Goal: Task Accomplishment & Management: Manage account settings

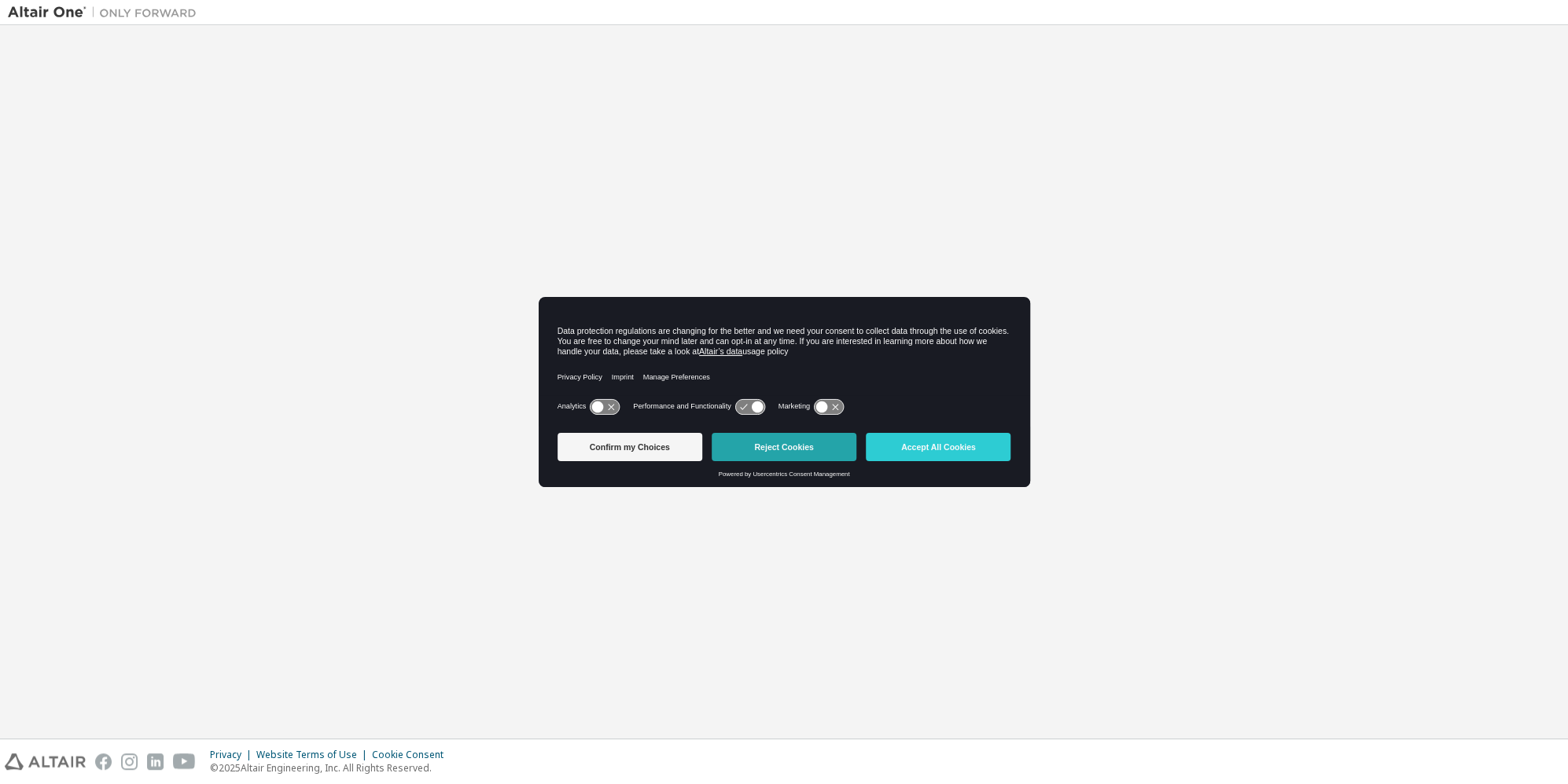
click at [812, 452] on button "Reject Cookies" at bounding box center [784, 447] width 145 height 28
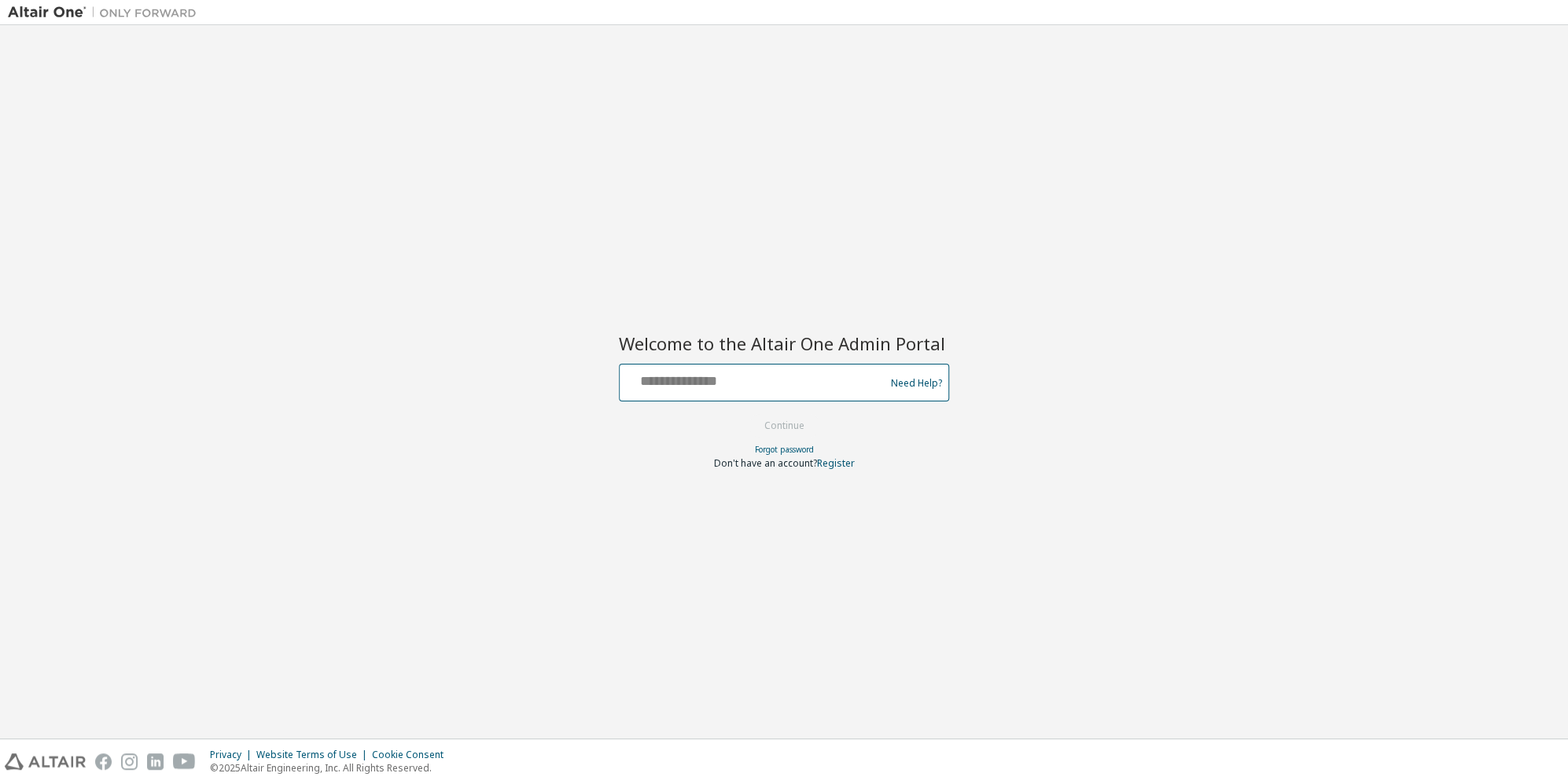
click at [779, 379] on input "text" at bounding box center [754, 379] width 257 height 23
type input "**********"
click at [748, 414] on button "Continue" at bounding box center [784, 426] width 73 height 24
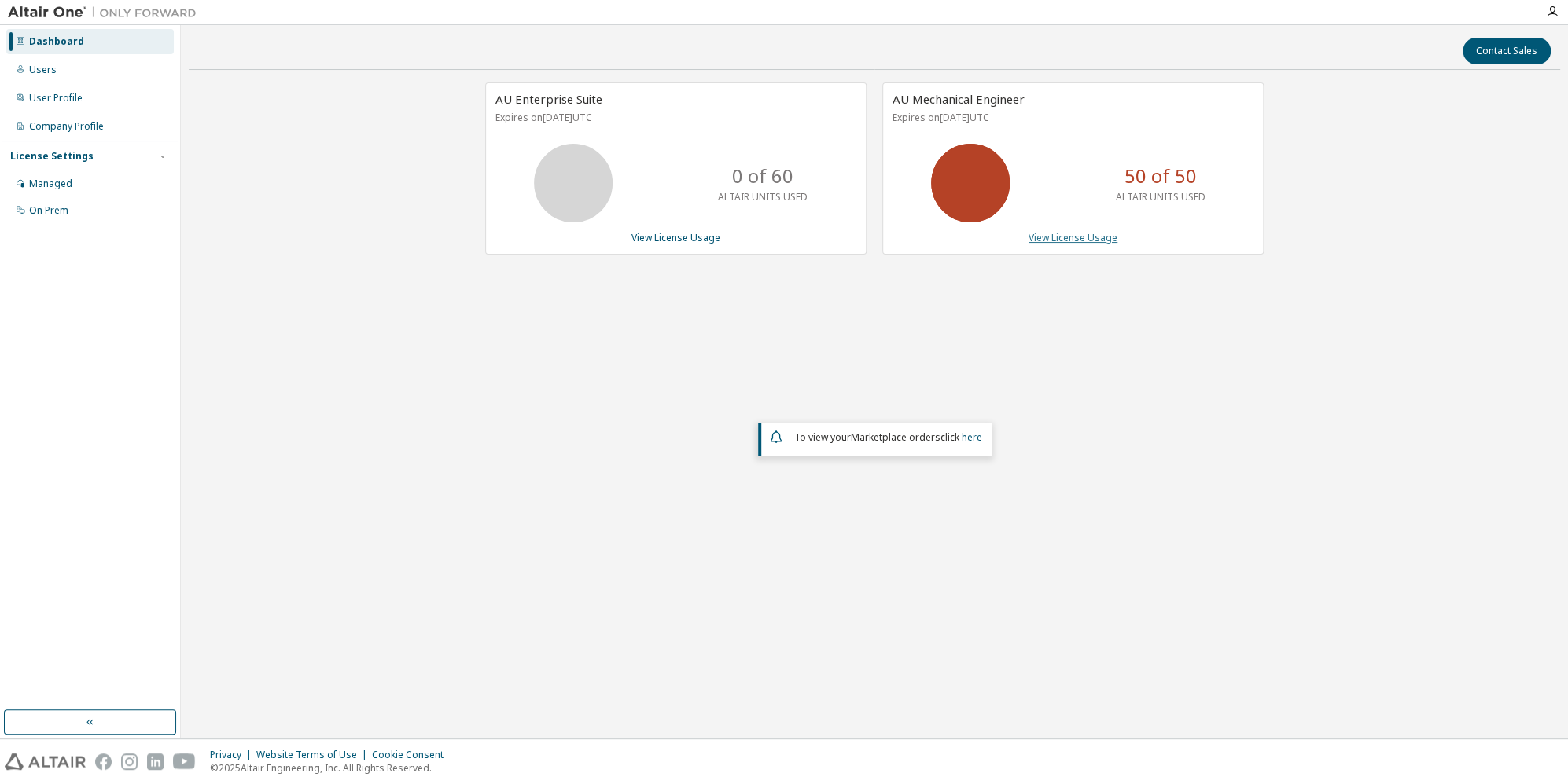
click at [1076, 233] on link "View License Usage" at bounding box center [1073, 238] width 89 height 14
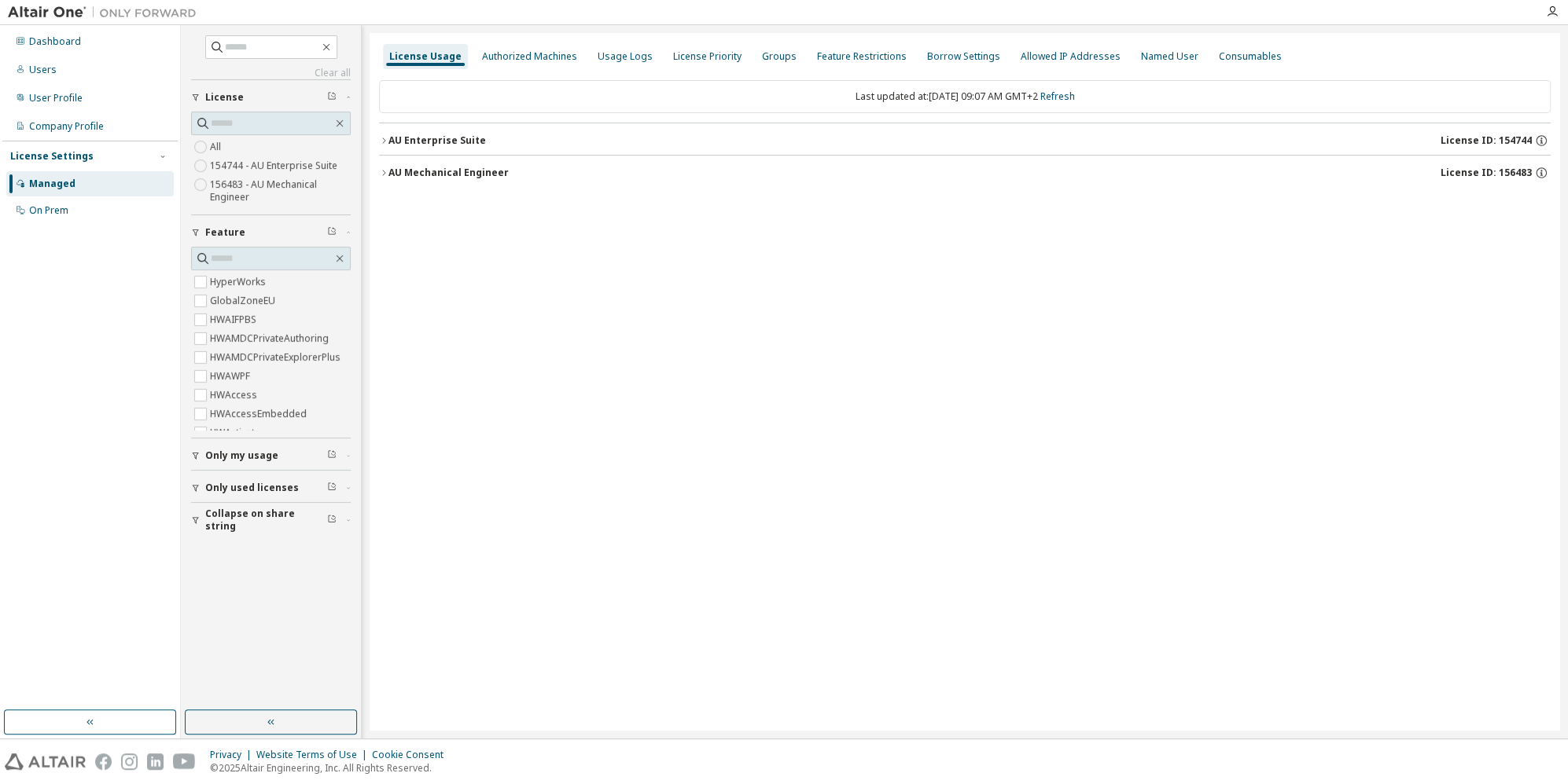
click at [419, 174] on div "AU Mechanical Engineer" at bounding box center [449, 173] width 120 height 13
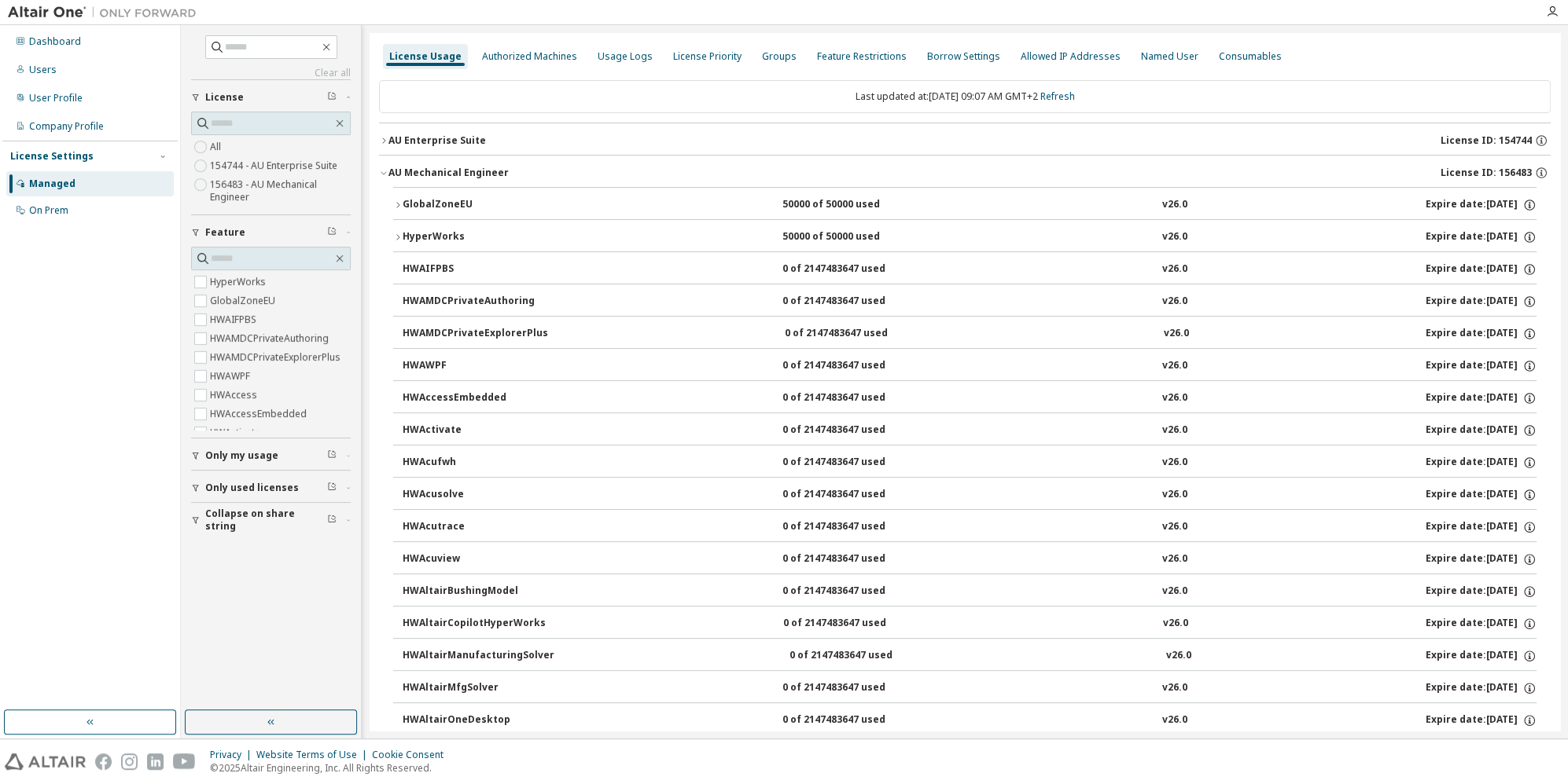
click at [405, 201] on div "GlobalZoneEU" at bounding box center [473, 205] width 142 height 14
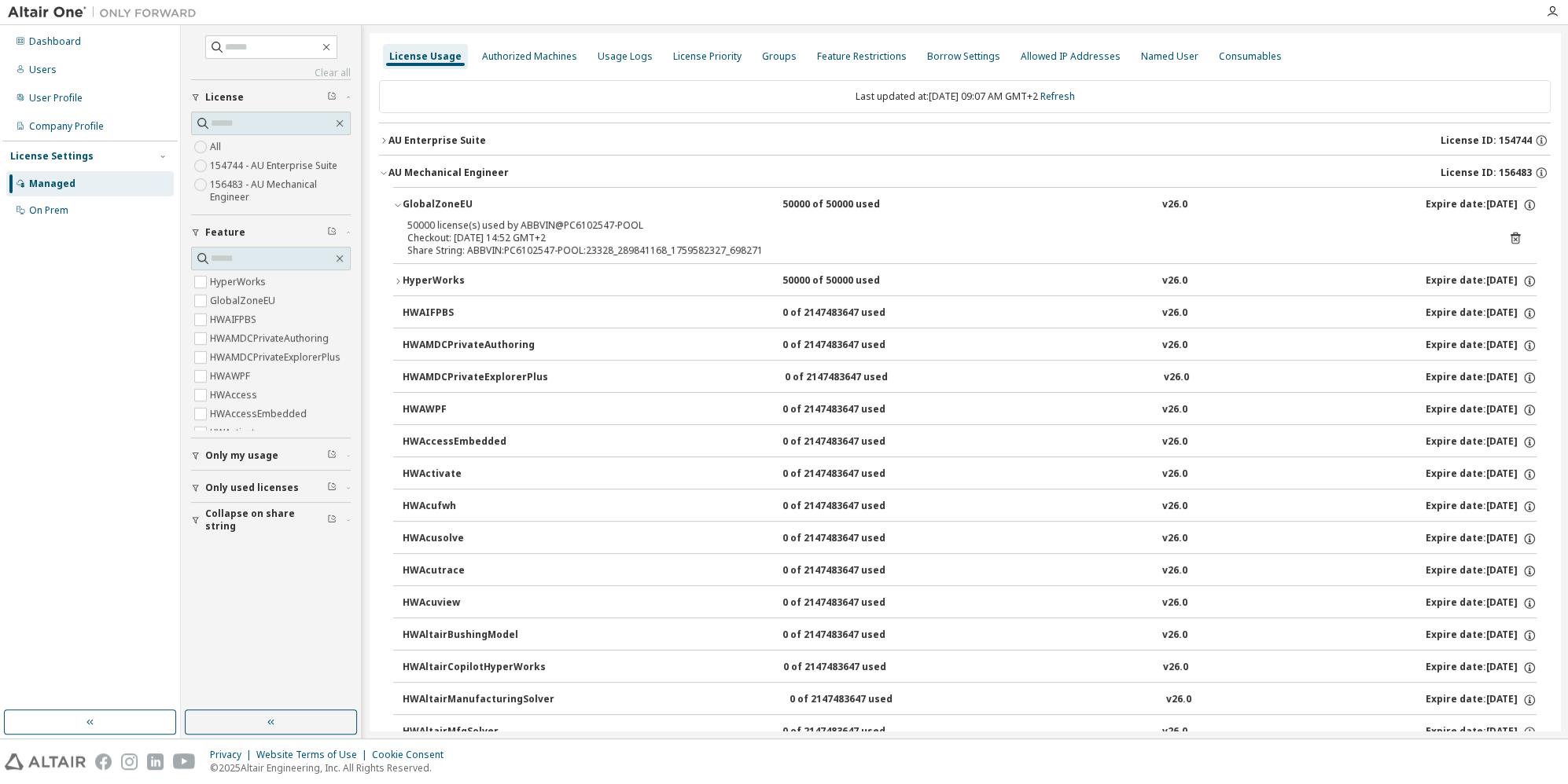
click at [1509, 236] on icon at bounding box center [1515, 238] width 14 height 14
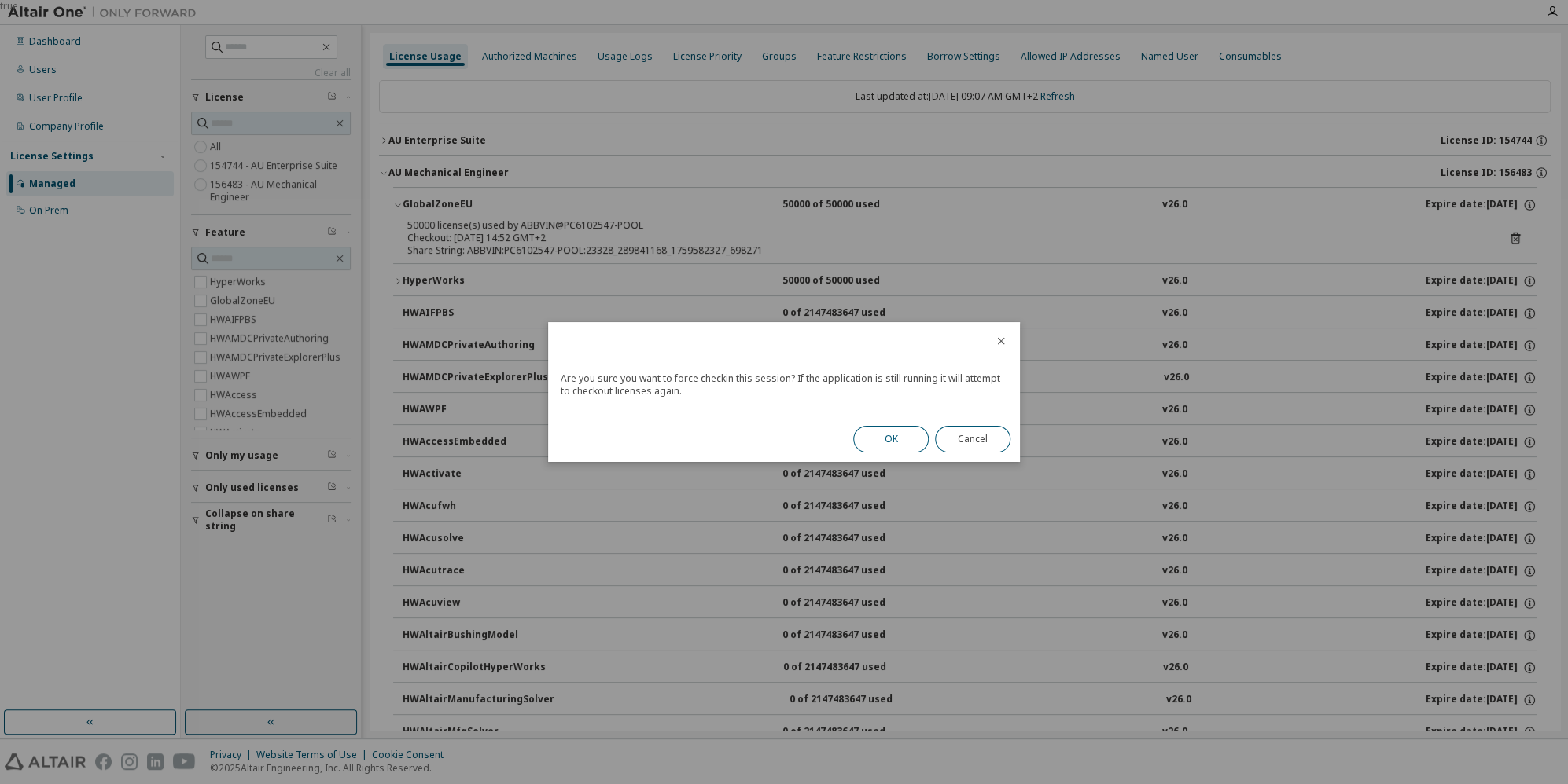
click at [890, 441] on button "OK" at bounding box center [890, 440] width 75 height 27
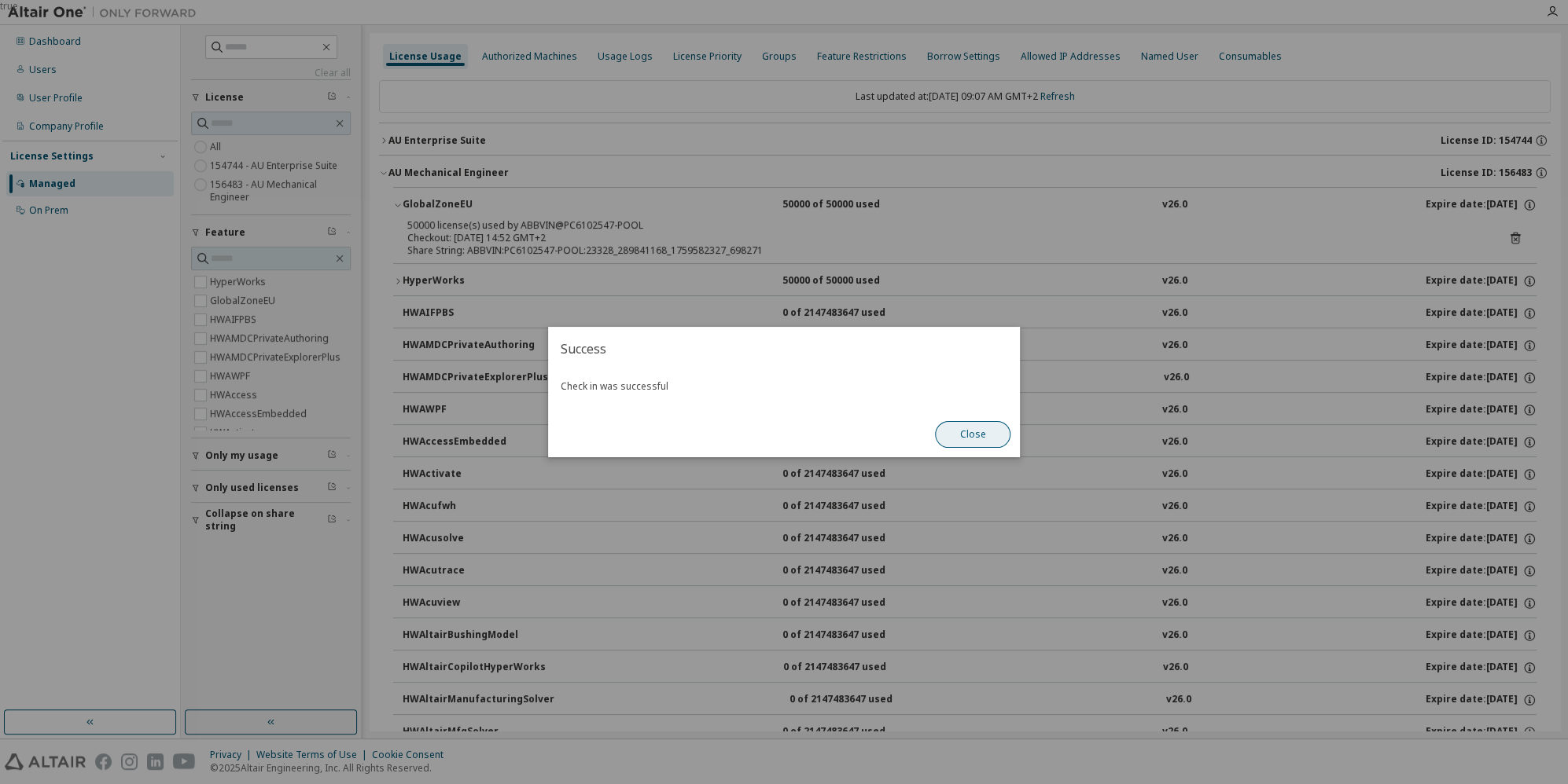
click at [981, 438] on button "Close" at bounding box center [973, 435] width 75 height 27
